Goal: Task Accomplishment & Management: Manage account settings

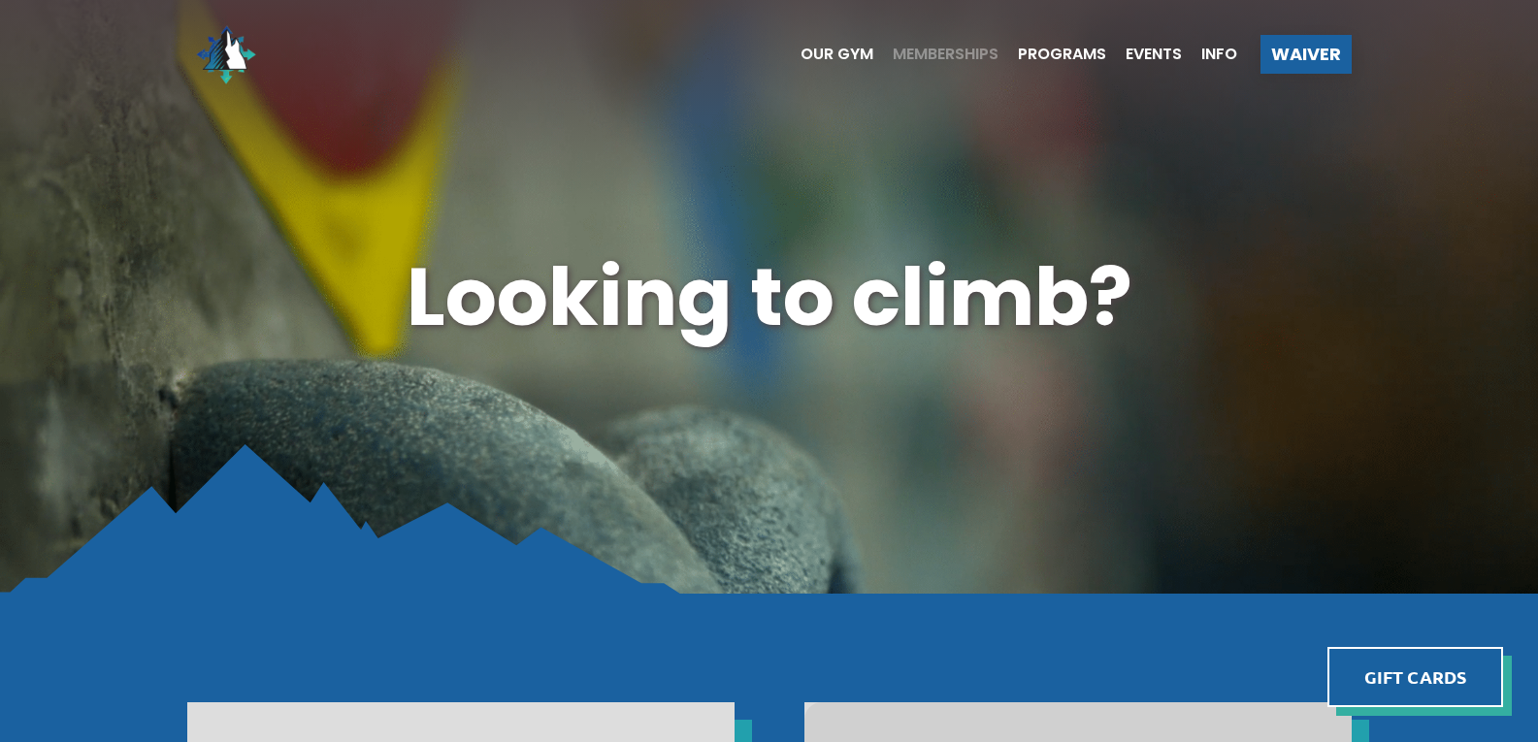
click at [944, 54] on span "Memberships" at bounding box center [946, 55] width 106 height 16
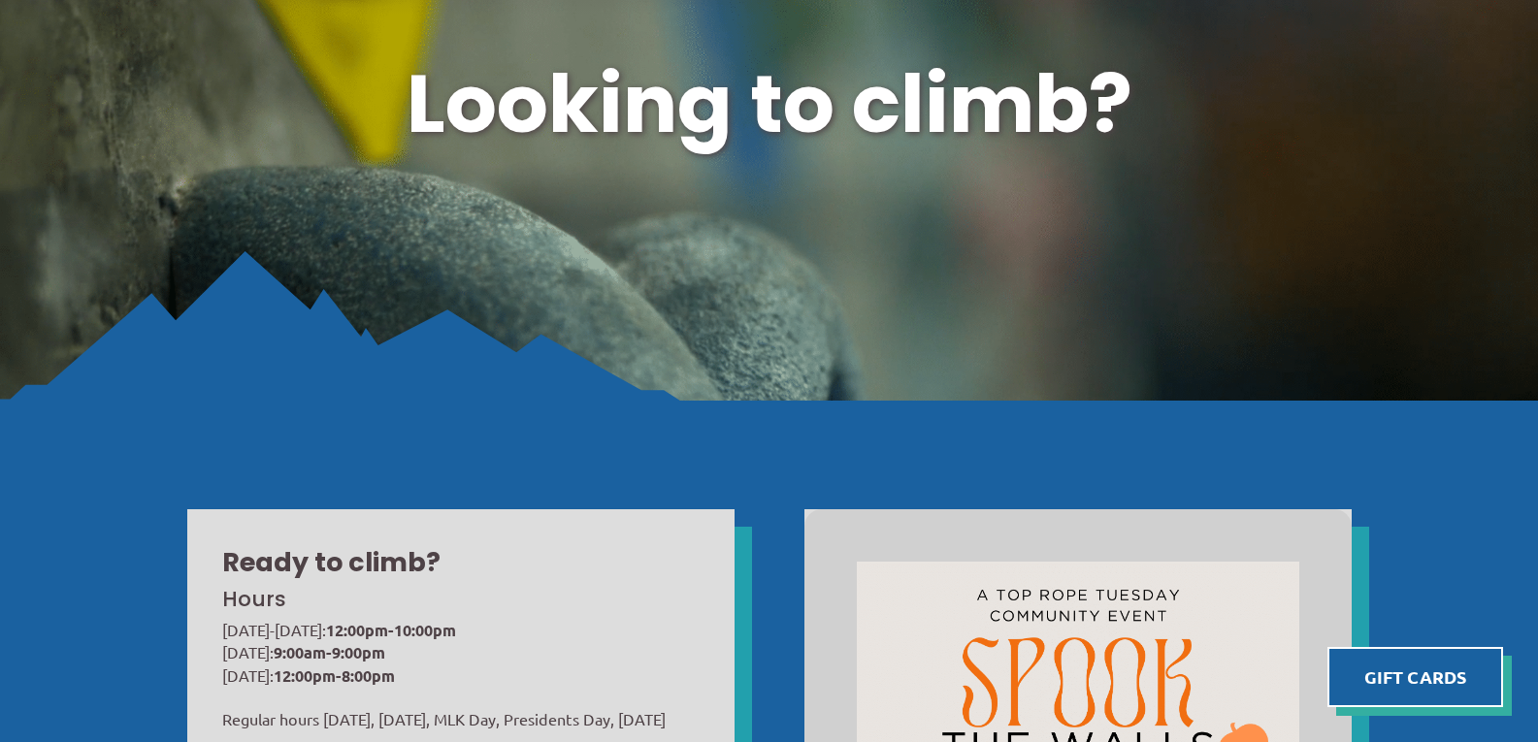
scroll to position [194, 0]
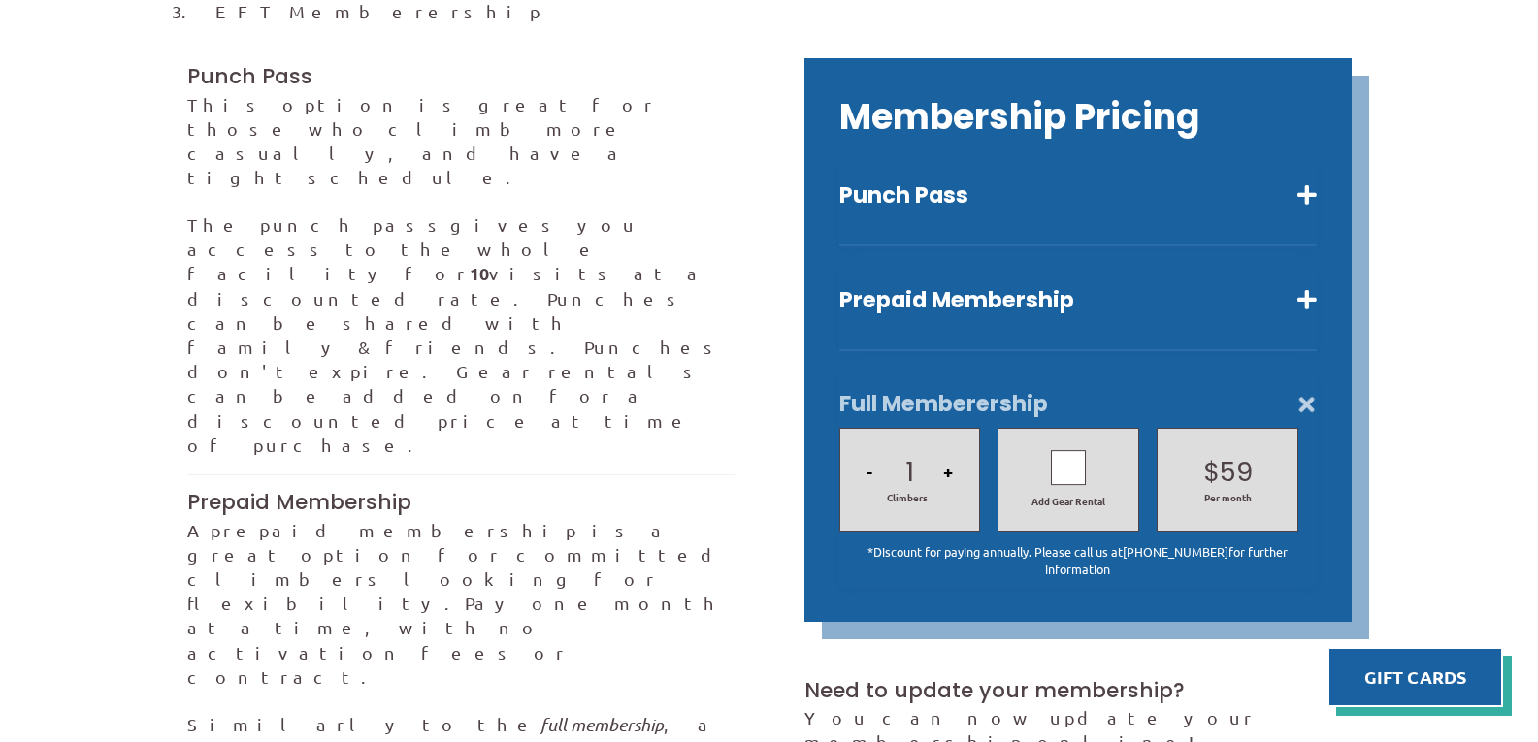
scroll to position [872, 0]
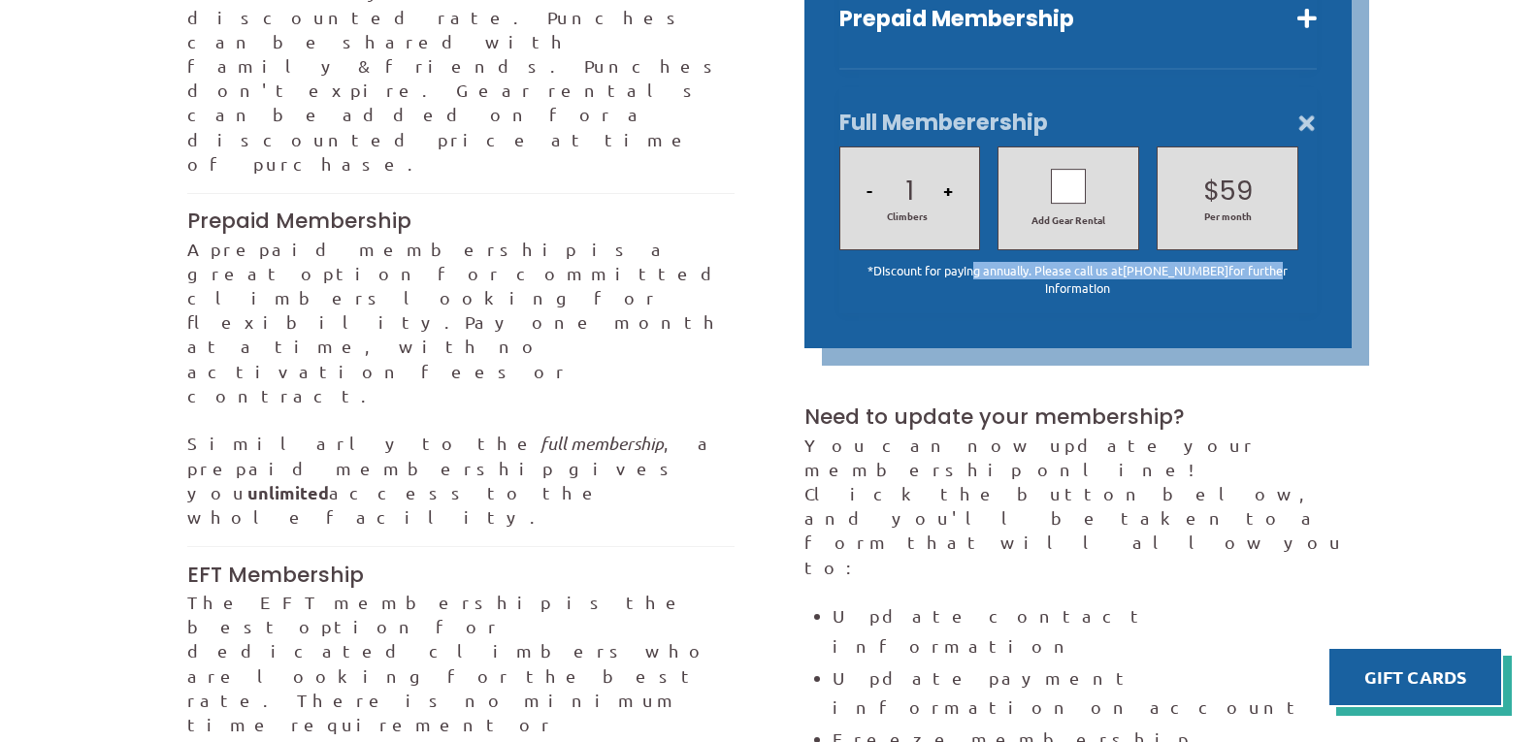
drag, startPoint x: 943, startPoint y: 247, endPoint x: 1226, endPoint y: 244, distance: 282.4
click at [1226, 262] on p "*Discount for paying annually. Please call us at [PHONE_NUMBER] for further inf…" at bounding box center [1077, 279] width 477 height 34
drag, startPoint x: 1040, startPoint y: 237, endPoint x: 1264, endPoint y: 253, distance: 224.8
click at [1264, 253] on div "1 - Climbers + Add Gear Rental $ 59 $ 79 Per month *Discount for paying annuall…" at bounding box center [1077, 222] width 477 height 150
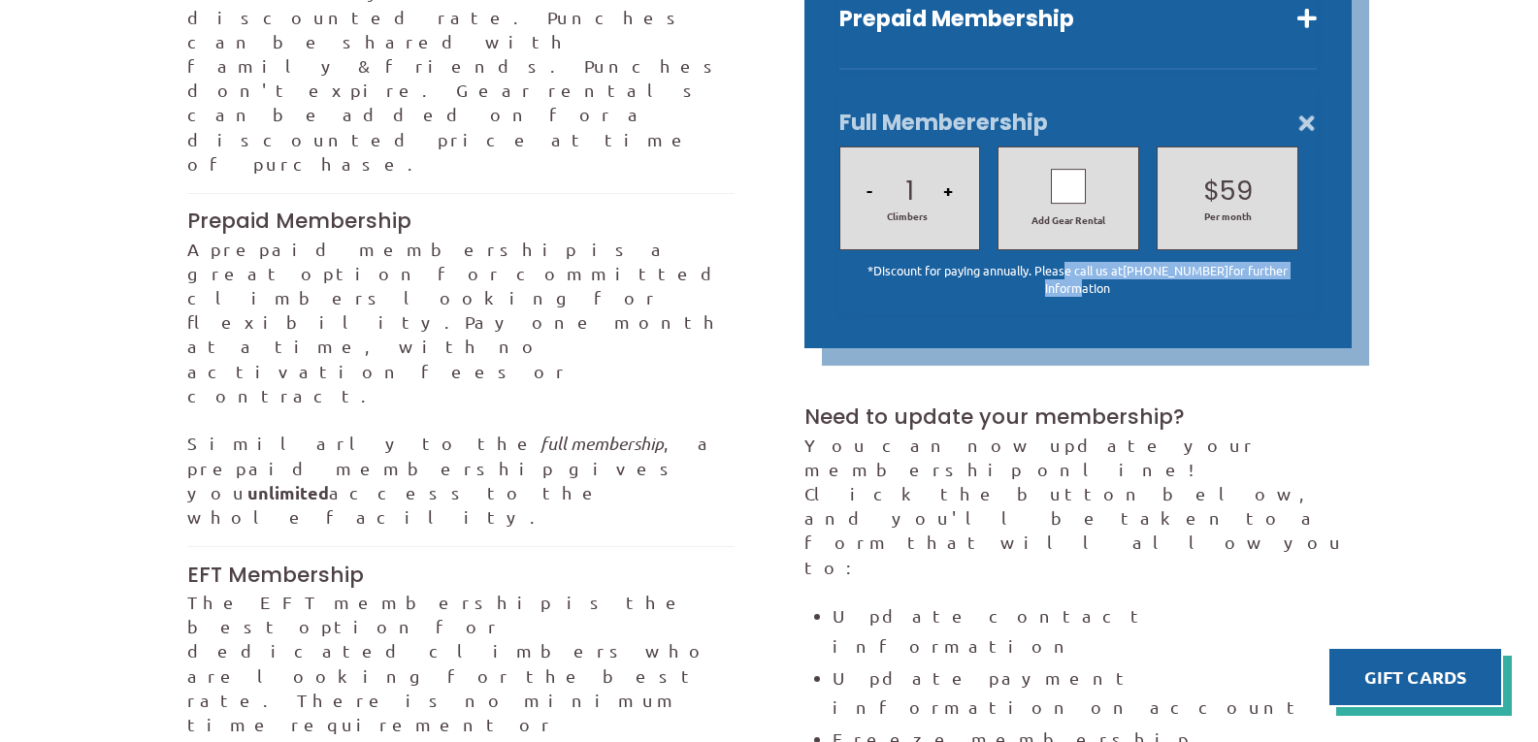
click at [1264, 262] on p "*Discount for paying annually. Please call us at [PHONE_NUMBER] for further inf…" at bounding box center [1077, 279] width 477 height 34
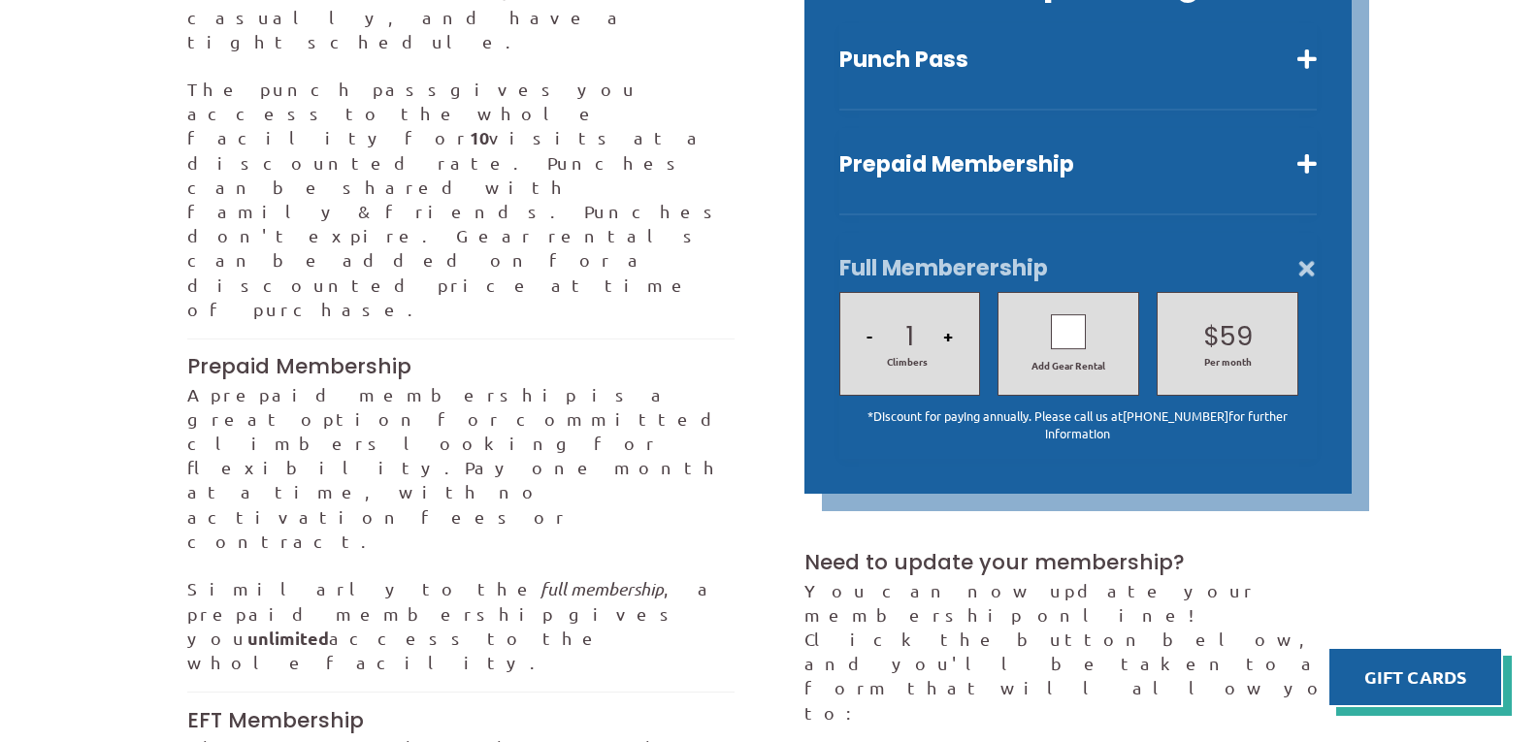
scroll to position [817, 0]
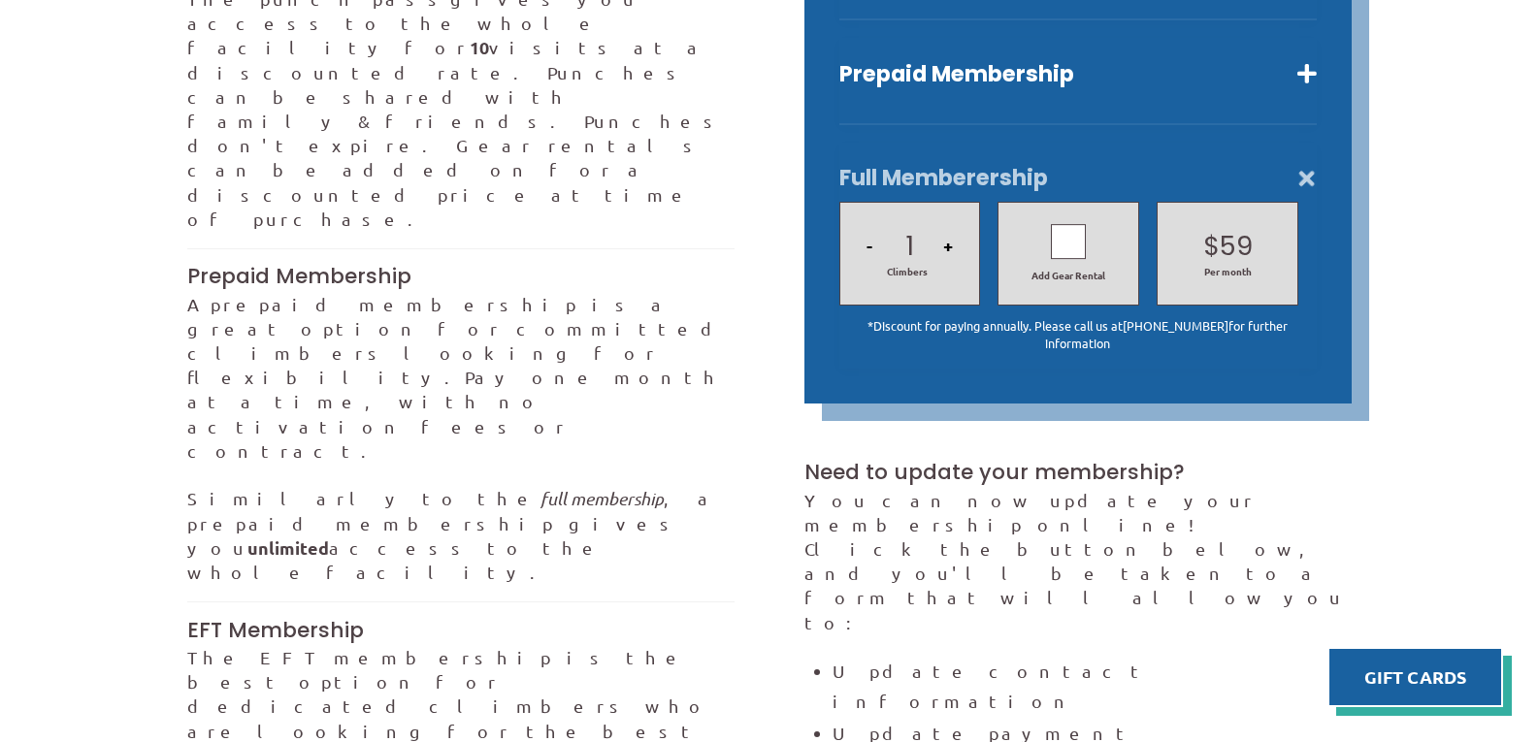
click at [1081, 232] on div at bounding box center [1068, 241] width 35 height 35
click at [1108, 291] on div "1 - Climbers + Add Gear Rental $ 59 $ 79 Per month *Discount for paying annuall…" at bounding box center [1077, 277] width 477 height 150
click at [1221, 228] on p "79" at bounding box center [1236, 246] width 31 height 37
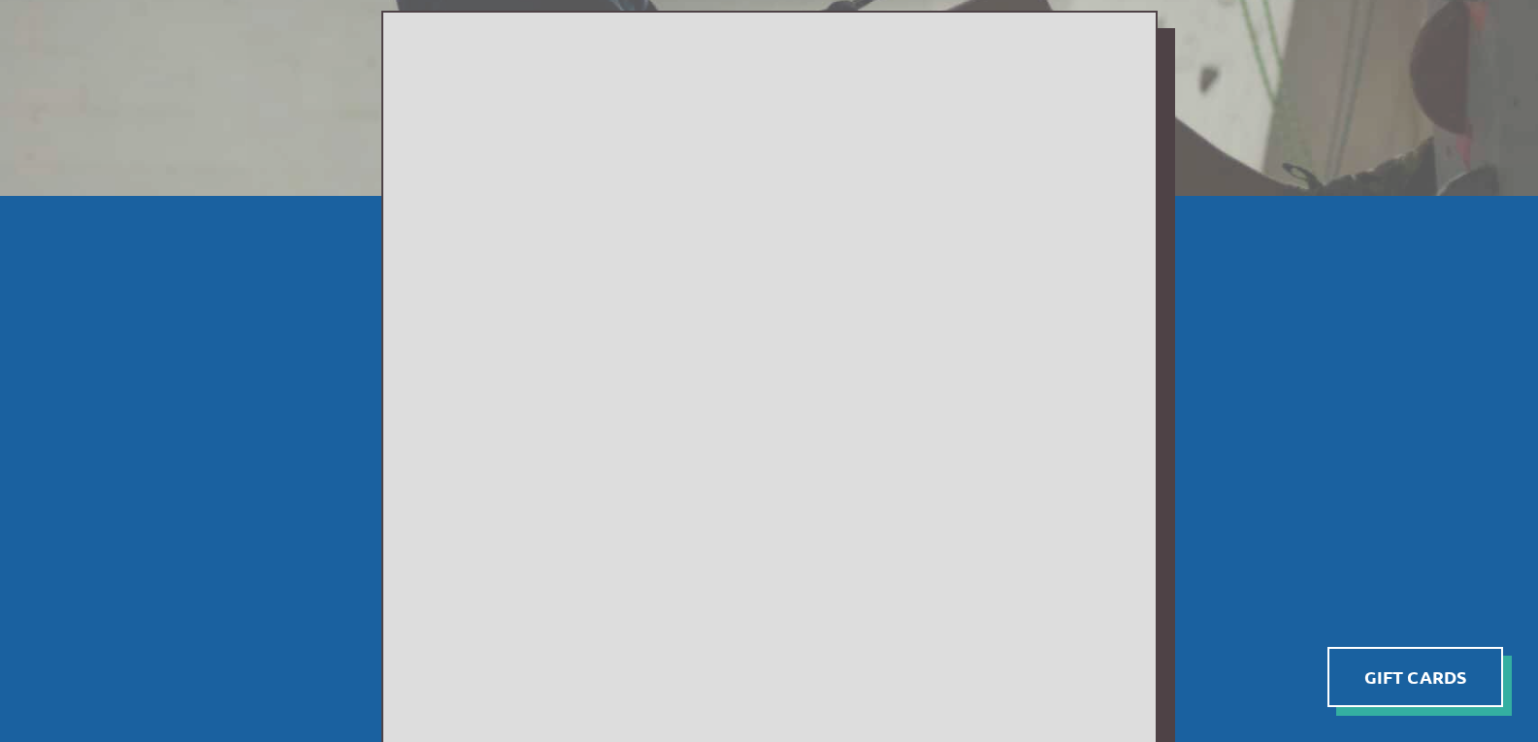
scroll to position [388, 0]
